Goal: Communication & Community: Ask a question

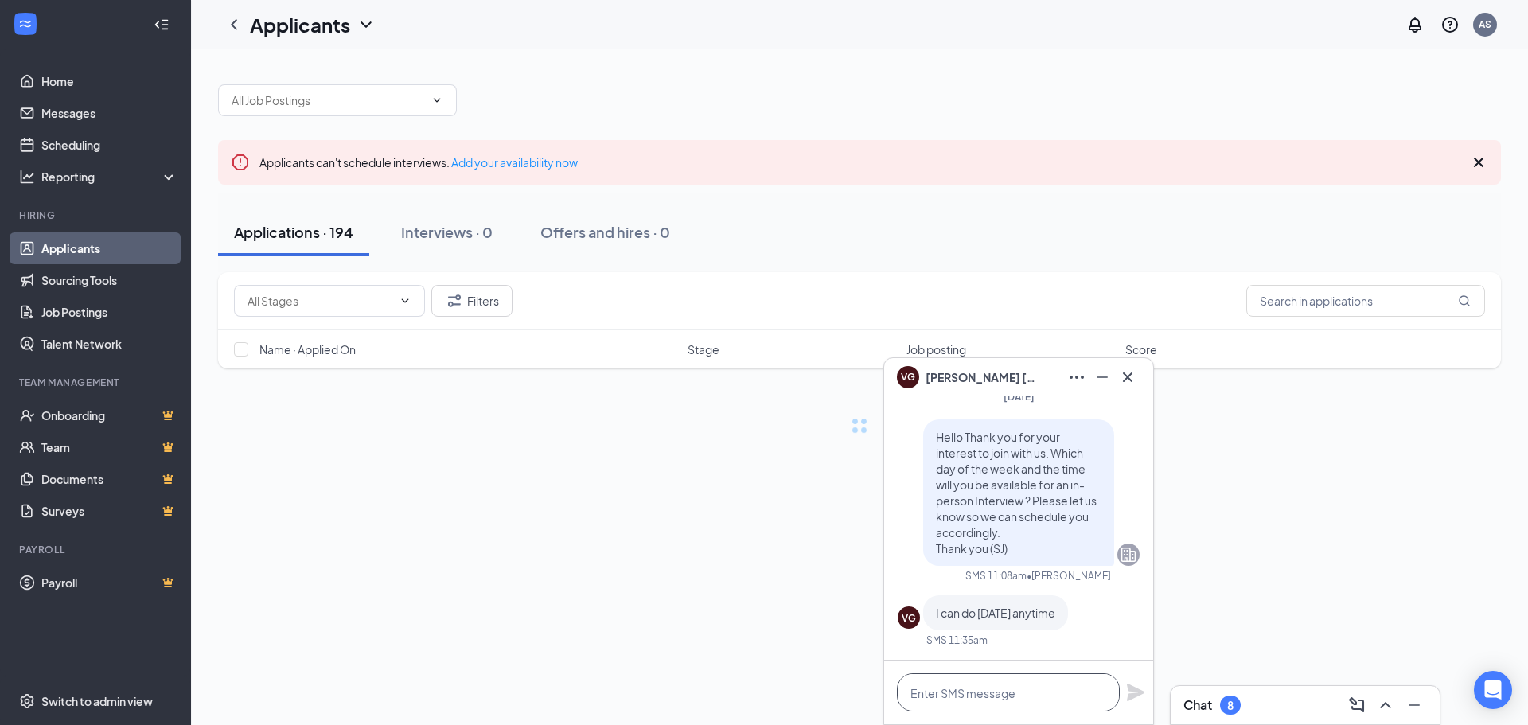
click at [983, 701] on textarea at bounding box center [1008, 692] width 223 height 38
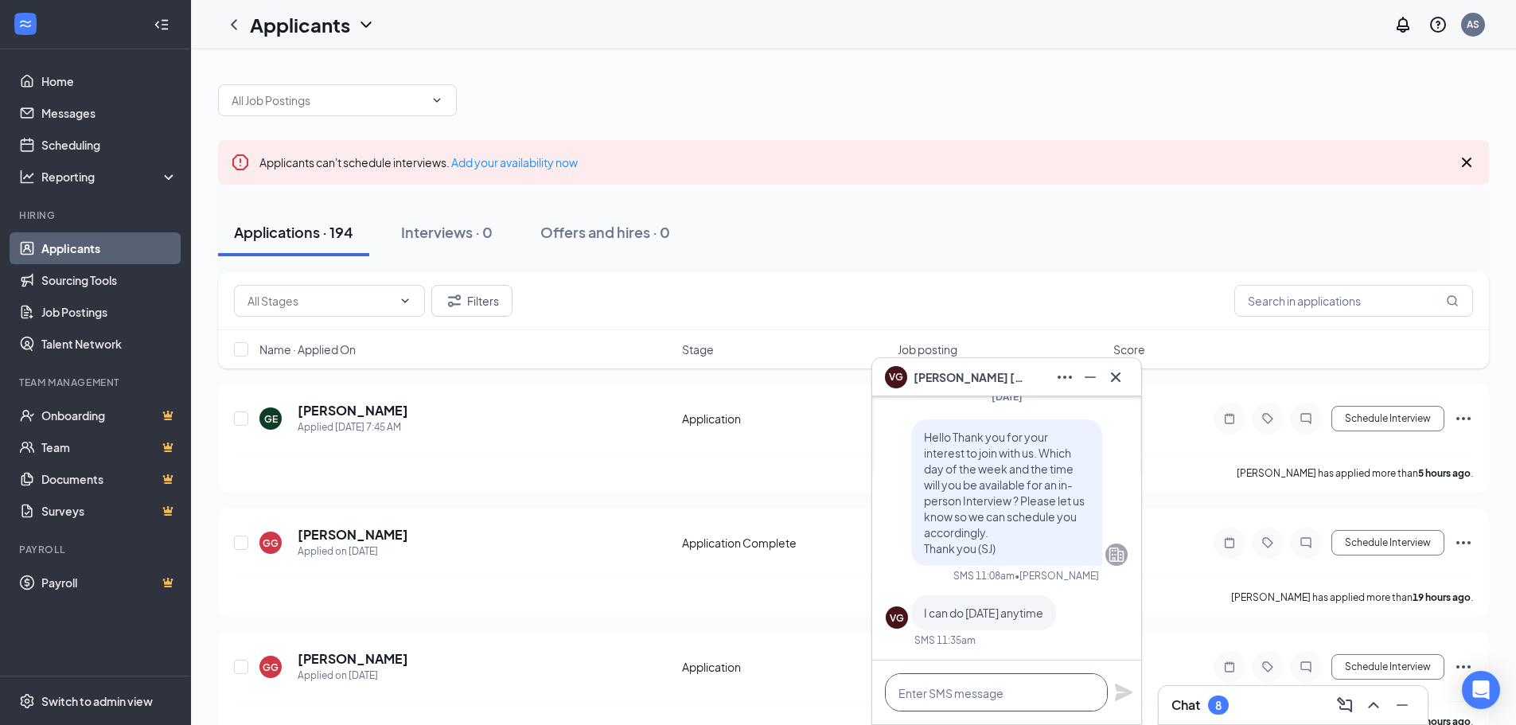
type textarea "h"
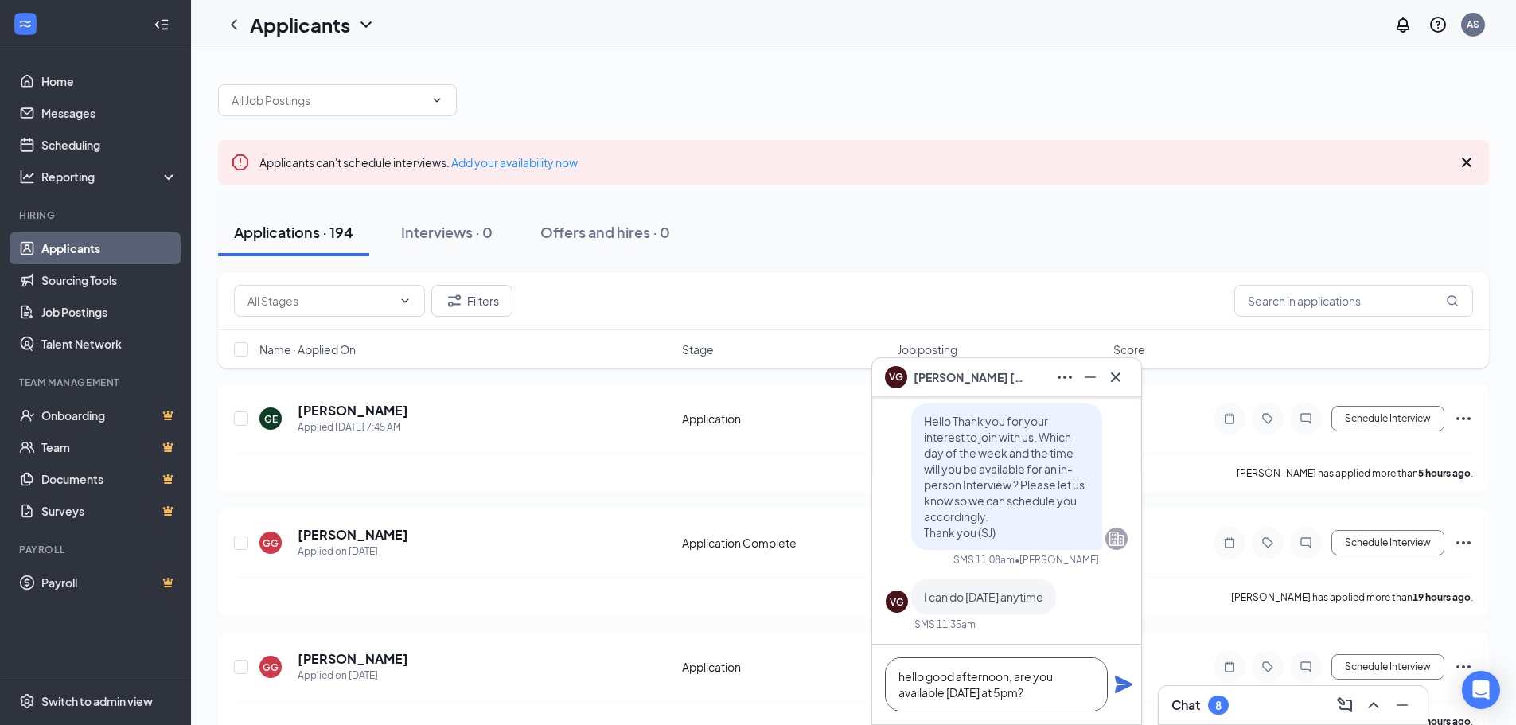
type textarea "hello good afternoon, are you available [DATE] at 5pm?"
click at [1114, 675] on button at bounding box center [1123, 684] width 19 height 19
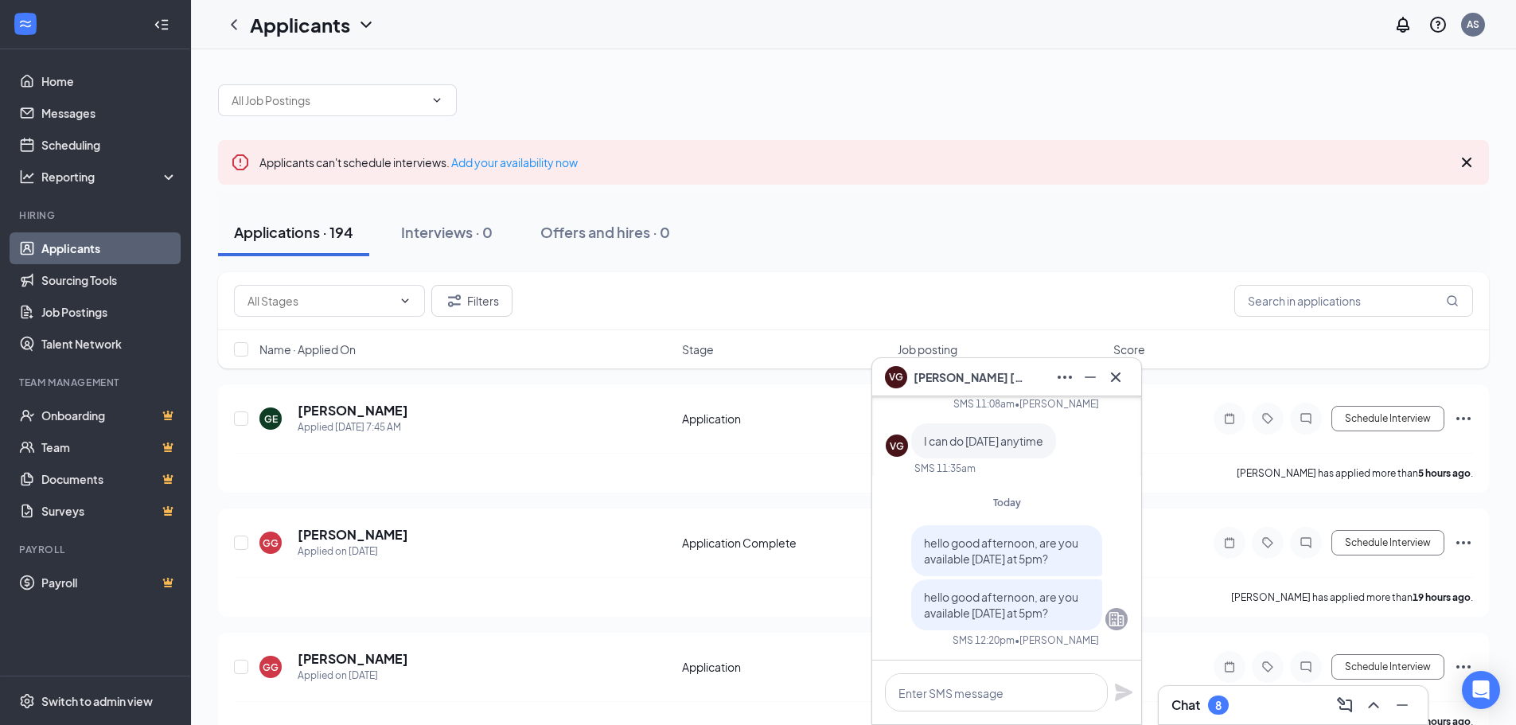
click at [935, 623] on div "hello good afternoon, are you available [DATE] at 5pm?" at bounding box center [1006, 604] width 191 height 51
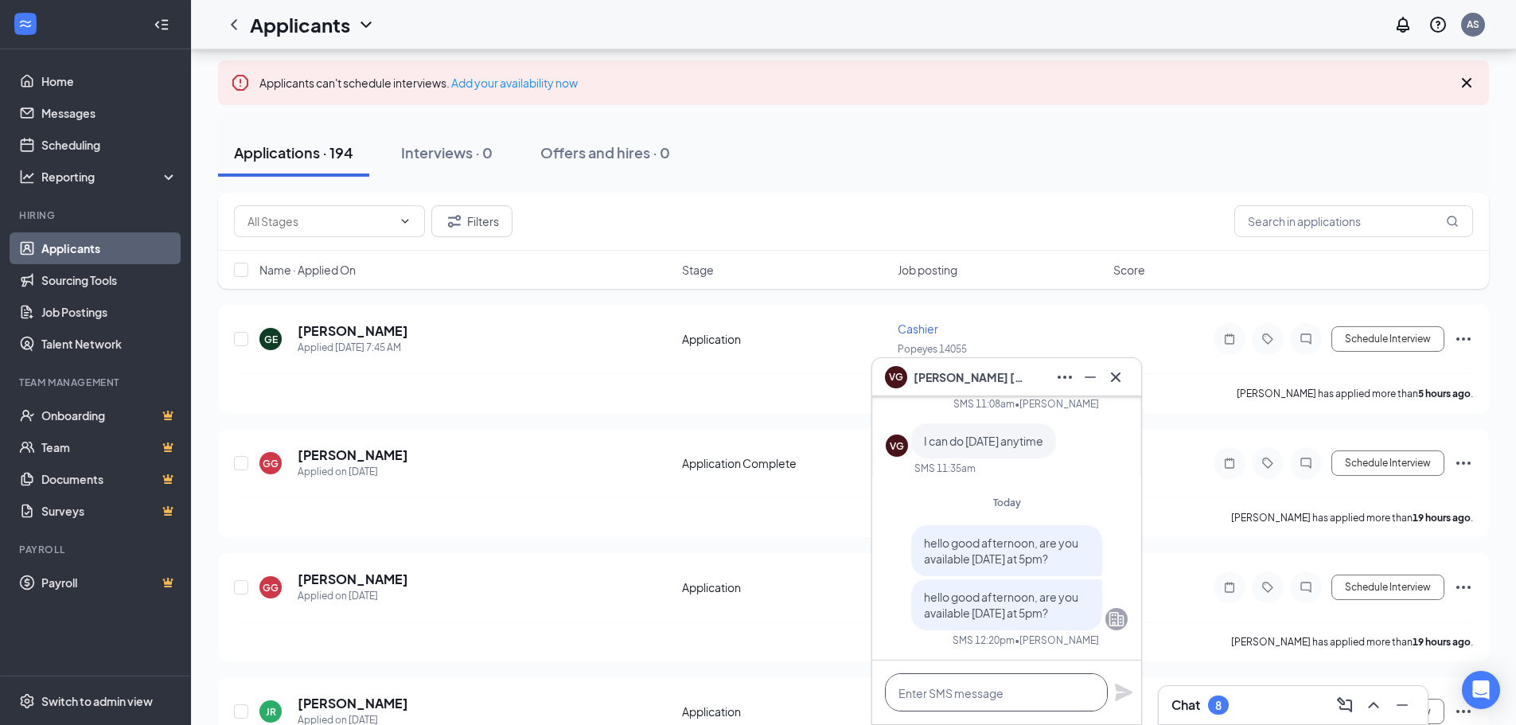
click at [1030, 690] on textarea at bounding box center [996, 692] width 223 height 38
type textarea "p"
click at [1130, 369] on div "VG [PERSON_NAME]" at bounding box center [1006, 377] width 269 height 38
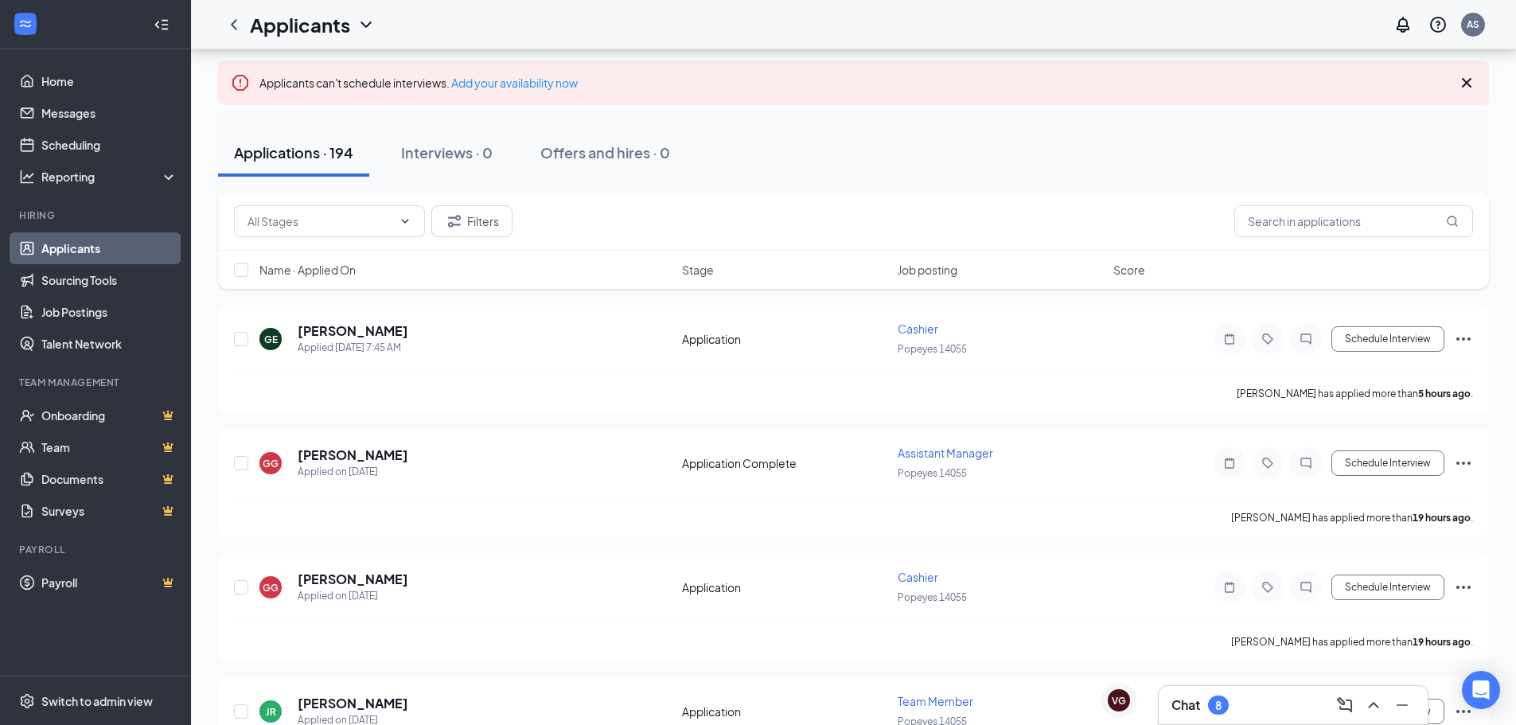
click at [1256, 131] on div "Applications · 194 Interviews · 0 Offers and hires · 0" at bounding box center [853, 153] width 1271 height 48
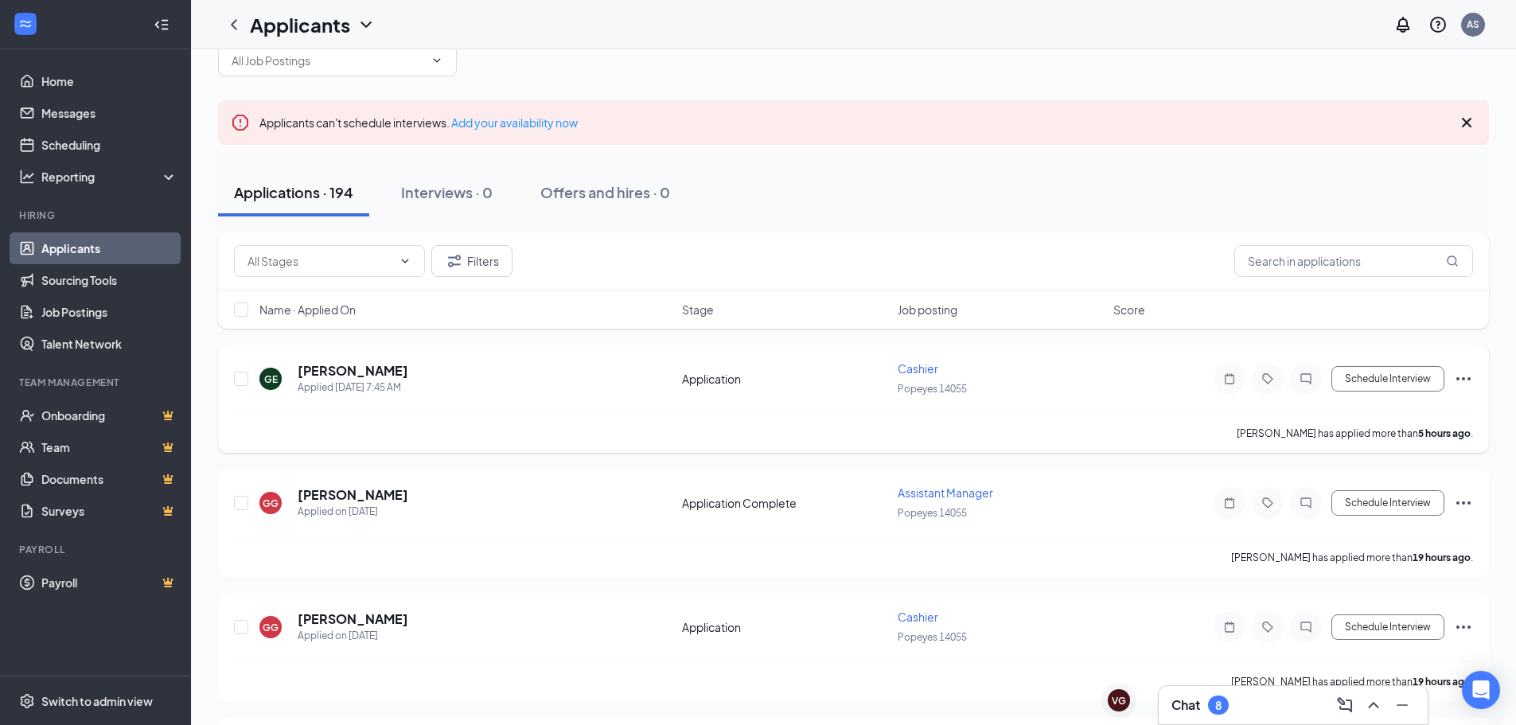
scroll to position [0, 0]
